Goal: Task Accomplishment & Management: Use online tool/utility

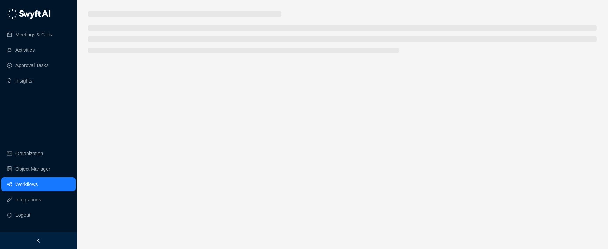
click at [38, 184] on link "Workflows" at bounding box center [26, 184] width 22 height 14
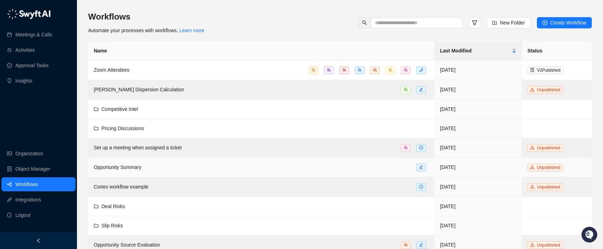
scroll to position [244, 0]
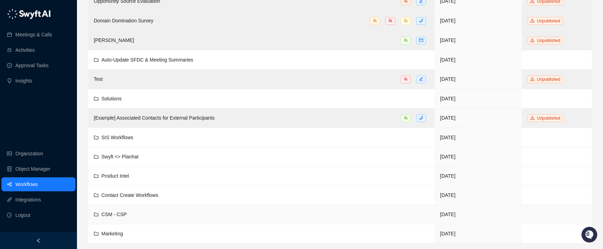
click at [136, 214] on div "CSM - CSP" at bounding box center [261, 214] width 335 height 8
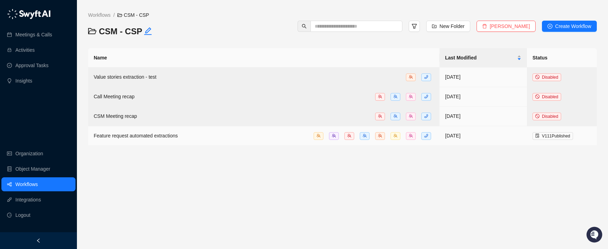
click at [172, 131] on td "Feature request automated extractions" at bounding box center [263, 136] width 351 height 20
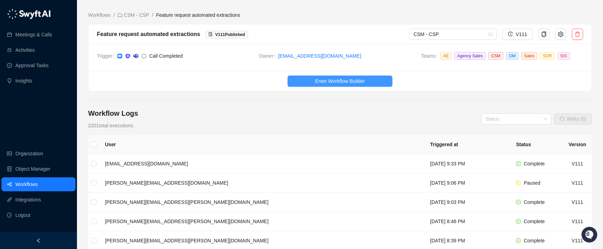
click at [299, 86] on button "Enter Workflow Builder" at bounding box center [339, 81] width 105 height 11
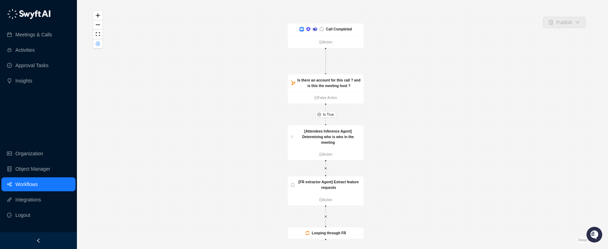
drag, startPoint x: 292, startPoint y: 86, endPoint x: 275, endPoint y: 93, distance: 18.1
click at [275, 93] on div "Is True [FR extractor Agent] Extract feature requests Action [Attendees Inferen…" at bounding box center [342, 125] width 509 height 238
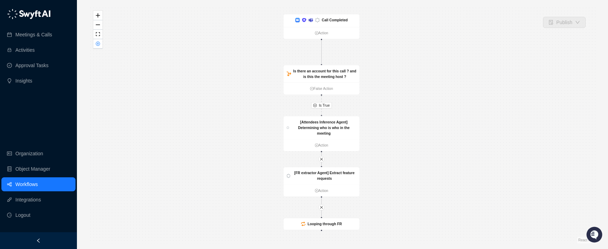
drag, startPoint x: 397, startPoint y: 61, endPoint x: 394, endPoint y: 57, distance: 4.4
click at [394, 57] on div "Is True [FR extractor Agent] Extract feature requests Action [Attendees Inferen…" at bounding box center [342, 125] width 509 height 238
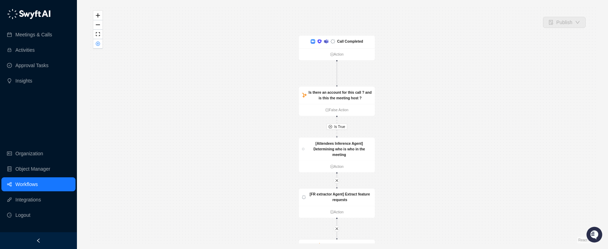
drag, startPoint x: 369, startPoint y: 112, endPoint x: 388, endPoint y: 142, distance: 35.3
click at [388, 142] on div "Is True [FR extractor Agent] Extract feature requests Action [Attendees Inferen…" at bounding box center [342, 125] width 509 height 238
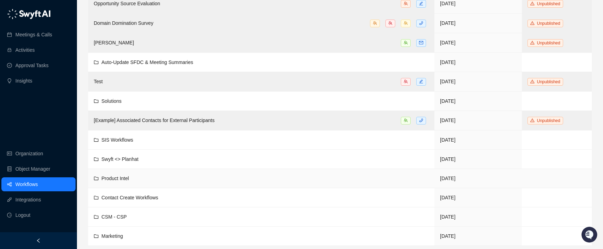
scroll to position [241, 0]
click at [164, 163] on td "Swyft <> Planhat" at bounding box center [261, 159] width 346 height 19
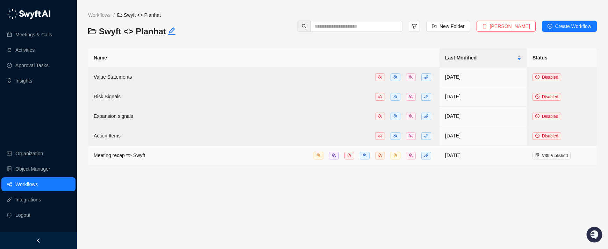
click at [164, 163] on td "Meeting recap => Swyft" at bounding box center [263, 156] width 351 height 20
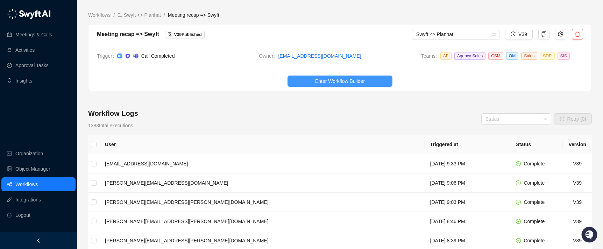
click at [324, 86] on button "Enter Workflow Builder" at bounding box center [339, 81] width 105 height 11
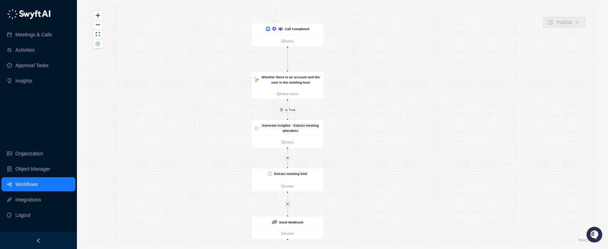
drag, startPoint x: 277, startPoint y: 105, endPoint x: 222, endPoint y: 112, distance: 55.3
click at [222, 112] on div "Is True Call Completed Action Whether there is an account and the user is the m…" at bounding box center [342, 125] width 509 height 238
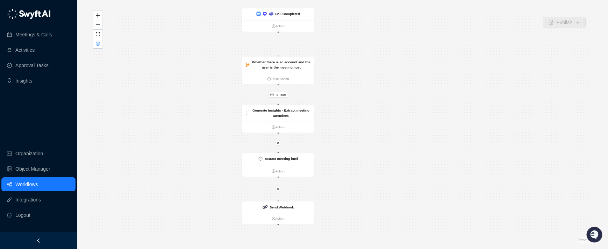
drag, startPoint x: 222, startPoint y: 112, endPoint x: 211, endPoint y: 93, distance: 21.9
click at [211, 93] on div "Is True Call Completed Action Whether there is an account and the user is the m…" at bounding box center [342, 125] width 509 height 238
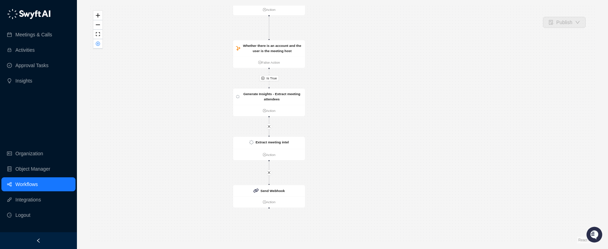
drag, startPoint x: 213, startPoint y: 139, endPoint x: 189, endPoint y: 110, distance: 37.2
click at [187, 108] on div "Is True Call Completed Action Whether there is an account and the user is the m…" at bounding box center [342, 125] width 509 height 238
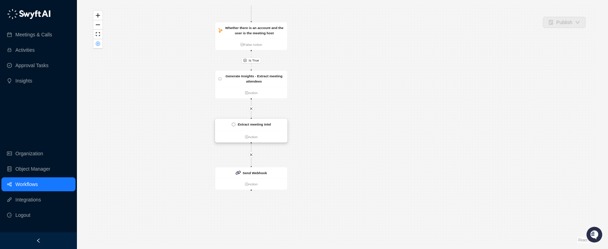
click at [235, 124] on img at bounding box center [233, 124] width 4 height 4
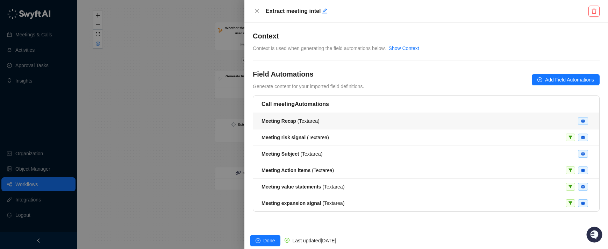
scroll to position [5, 0]
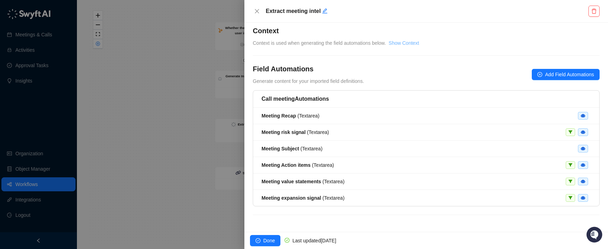
click at [405, 44] on link "Show Context" at bounding box center [404, 43] width 30 height 6
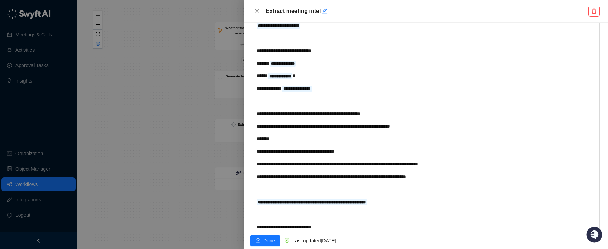
scroll to position [0, 0]
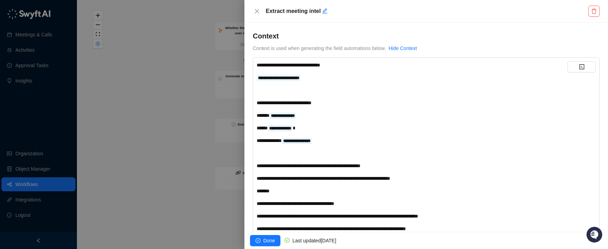
click at [257, 64] on span "**********" at bounding box center [289, 65] width 64 height 5
click at [567, 67] on button "button" at bounding box center [581, 66] width 28 height 11
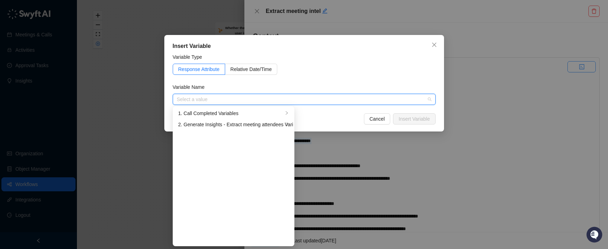
click at [563, 67] on div "Insert Variable Variable Type Response Attribute Relative Date/Time Variable Na…" at bounding box center [304, 124] width 608 height 249
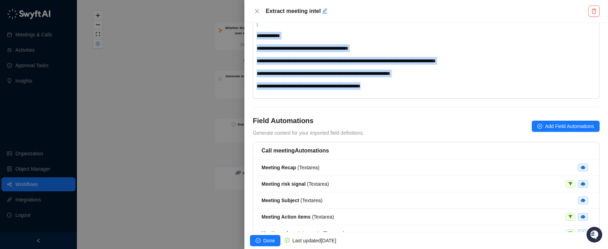
scroll to position [537, 0]
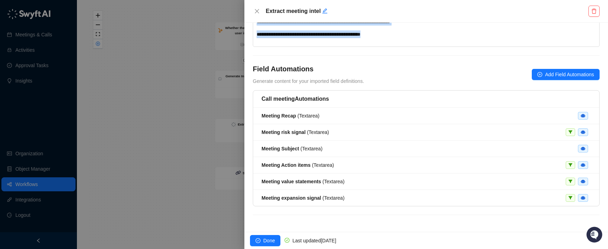
drag, startPoint x: 257, startPoint y: 63, endPoint x: 405, endPoint y: 76, distance: 148.1
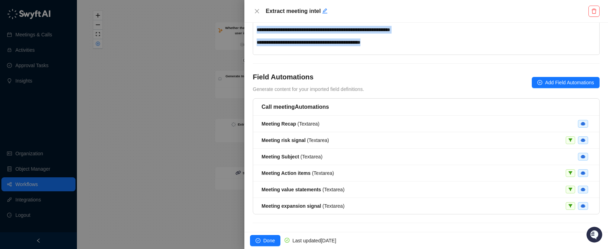
scroll to position [526, 0]
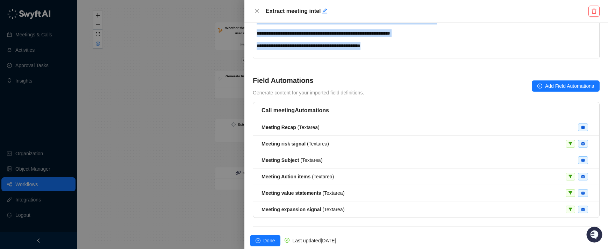
copy div "**********"
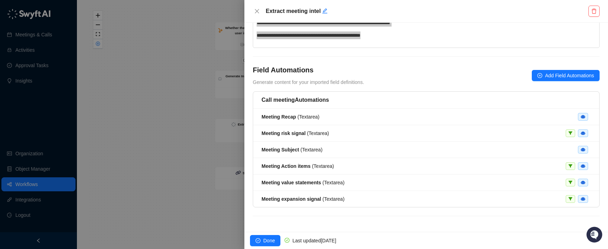
scroll to position [537, 0]
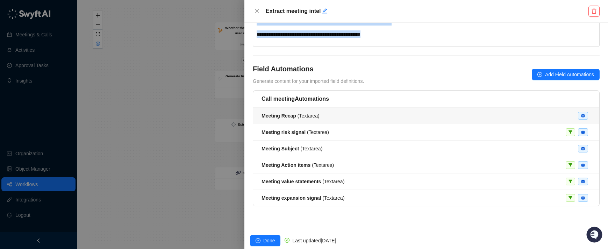
click at [349, 117] on div "Meeting Recap ( Textarea )" at bounding box center [426, 116] width 329 height 8
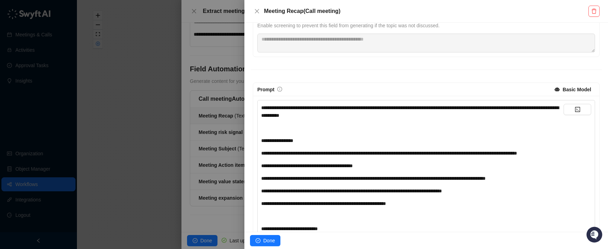
scroll to position [94, 0]
click at [349, 117] on span "**********" at bounding box center [410, 111] width 298 height 13
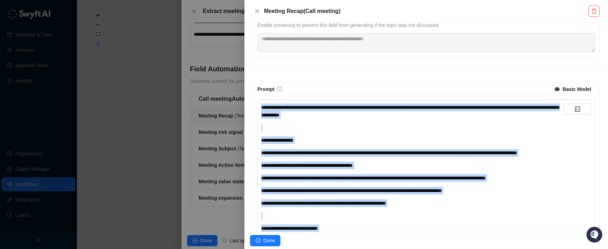
copy div "**********"
click at [258, 13] on icon "close" at bounding box center [257, 11] width 4 height 4
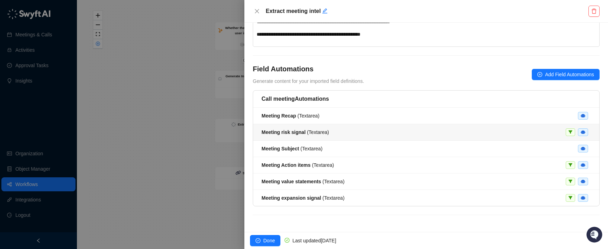
click at [303, 133] on strong "Meeting risk signal" at bounding box center [284, 132] width 44 height 6
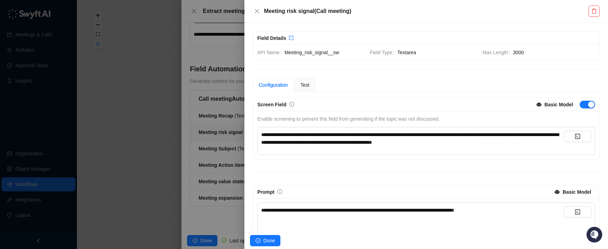
click at [291, 133] on span "**********" at bounding box center [410, 138] width 298 height 13
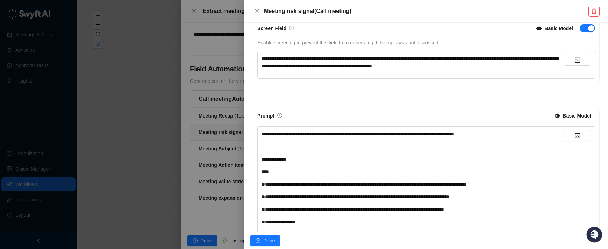
scroll to position [82, 0]
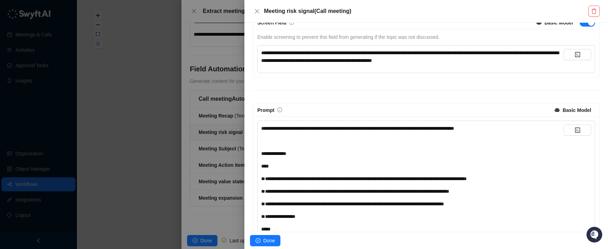
click at [292, 140] on div "﻿" at bounding box center [412, 141] width 302 height 8
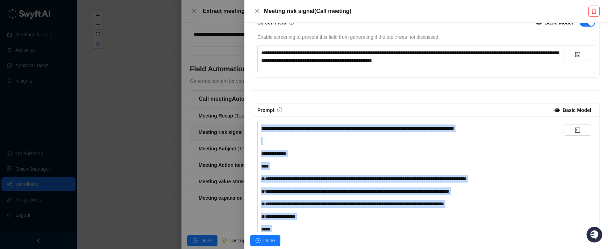
copy div "**********"
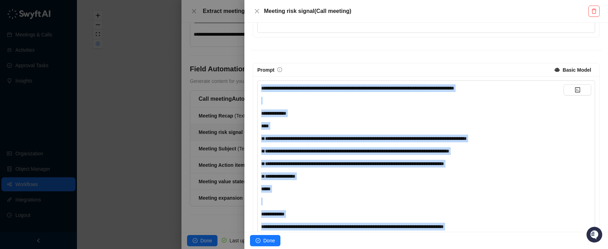
scroll to position [125, 0]
